Goal: Check status: Check status

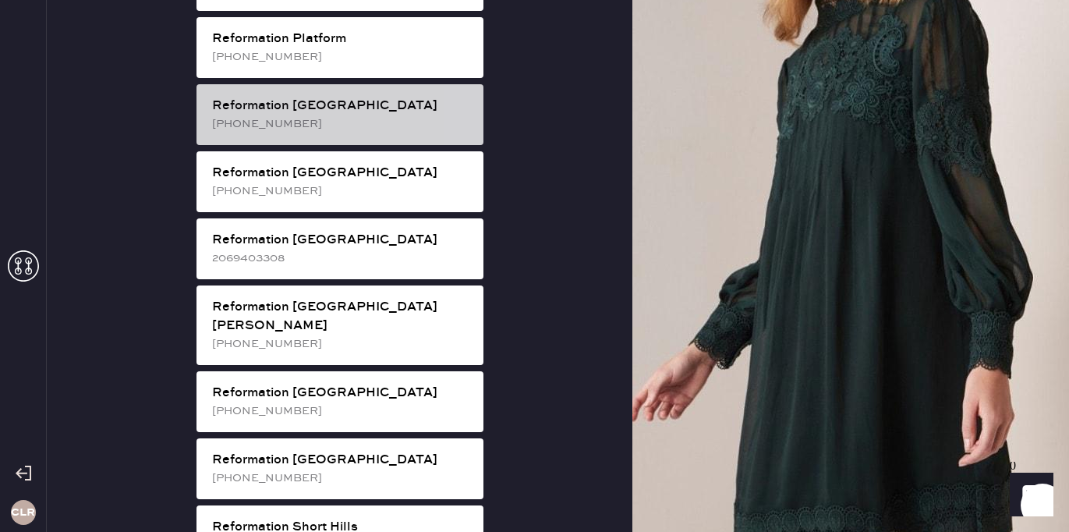
scroll to position [2480, 0]
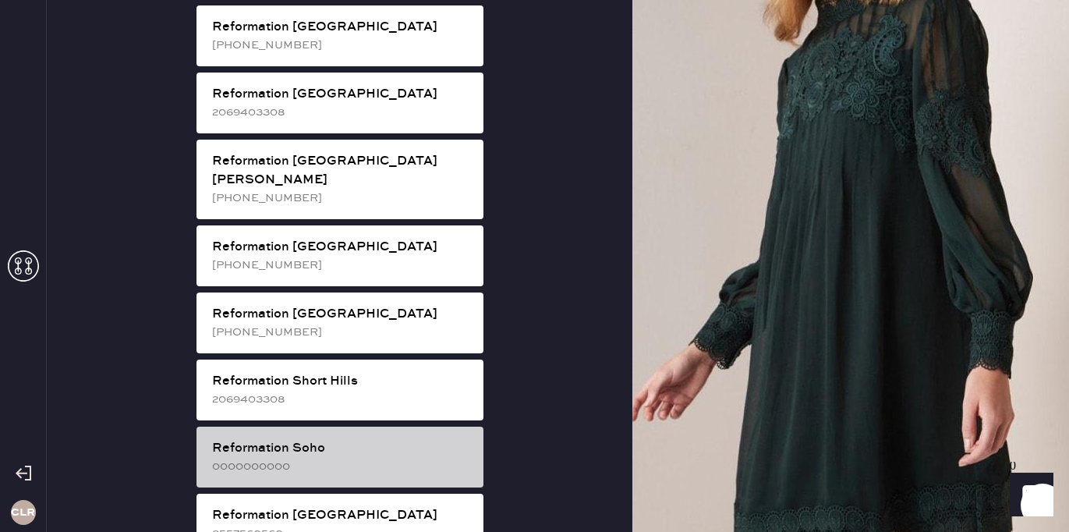
click at [391, 439] on div "Reformation Soho" at bounding box center [341, 448] width 259 height 19
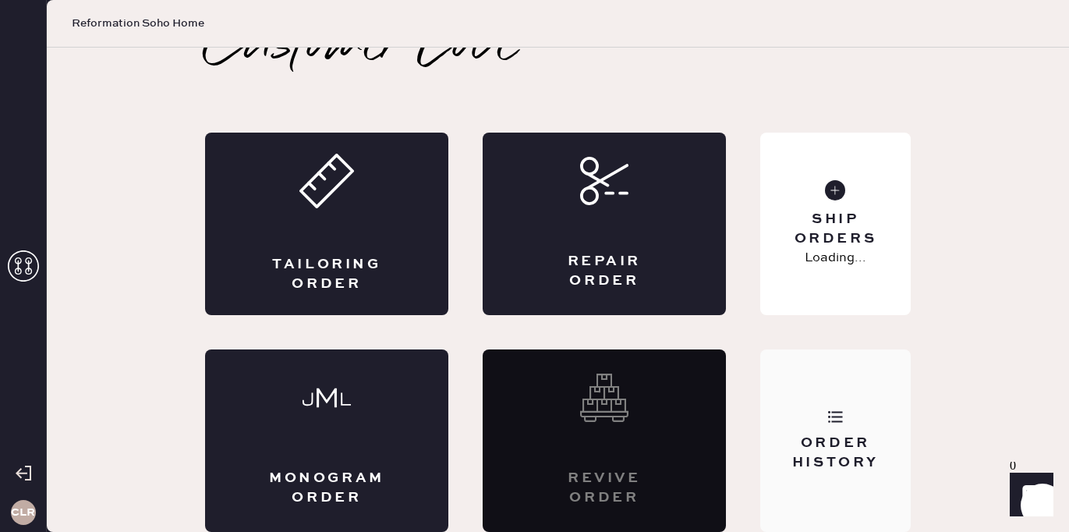
click at [836, 438] on div "Order History" at bounding box center [836, 453] width 126 height 39
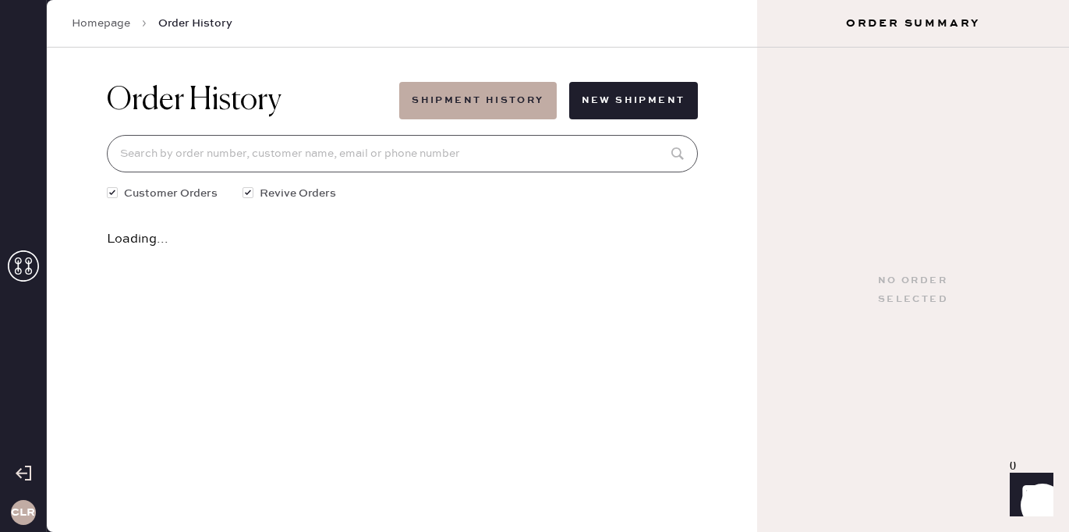
click at [268, 156] on input at bounding box center [402, 153] width 591 height 37
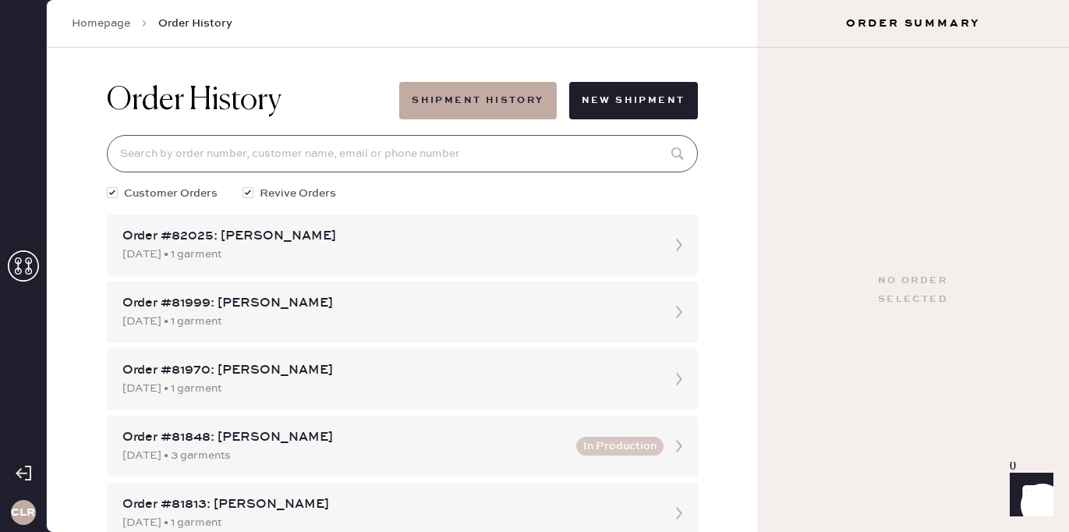
paste input "81999"
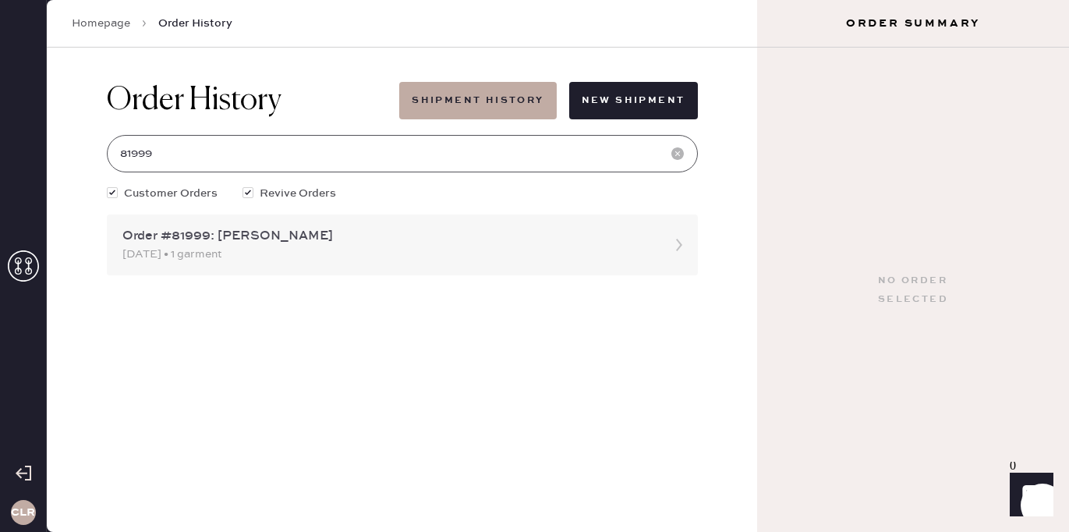
type input "81999"
click at [349, 239] on div "Order #81999: [PERSON_NAME]" at bounding box center [388, 236] width 532 height 19
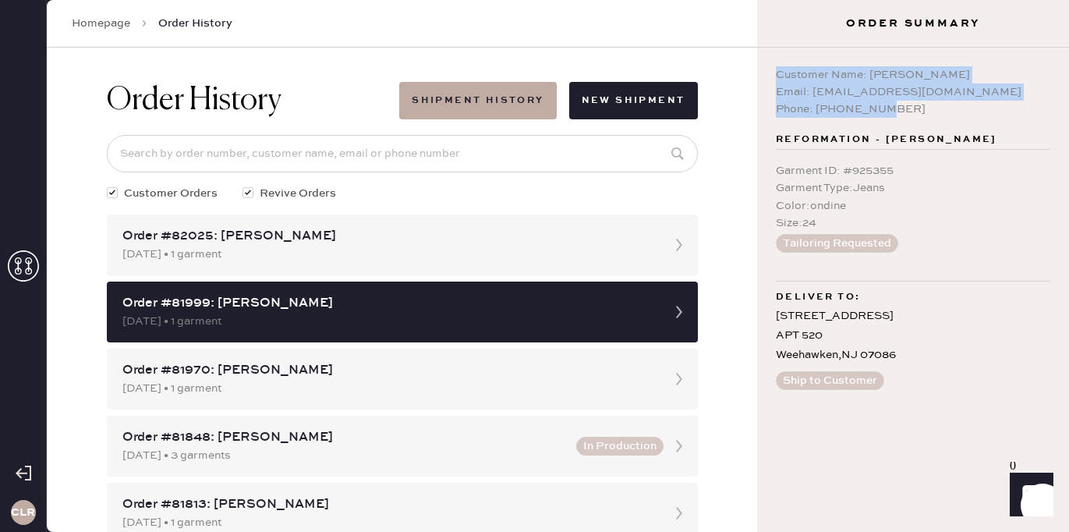
drag, startPoint x: 902, startPoint y: 108, endPoint x: 777, endPoint y: 66, distance: 132.2
click at [777, 66] on div "Customer Name: [PERSON_NAME] Email: [PHONE_NUMBER][EMAIL_ADDRESS][DOMAIN_NAME] …" at bounding box center [913, 91] width 274 height 51
copy div "Customer Name: [PERSON_NAME] Email: [PHONE_NUMBER][EMAIL_ADDRESS][DOMAIN_NAME] …"
